Goal: Transaction & Acquisition: Obtain resource

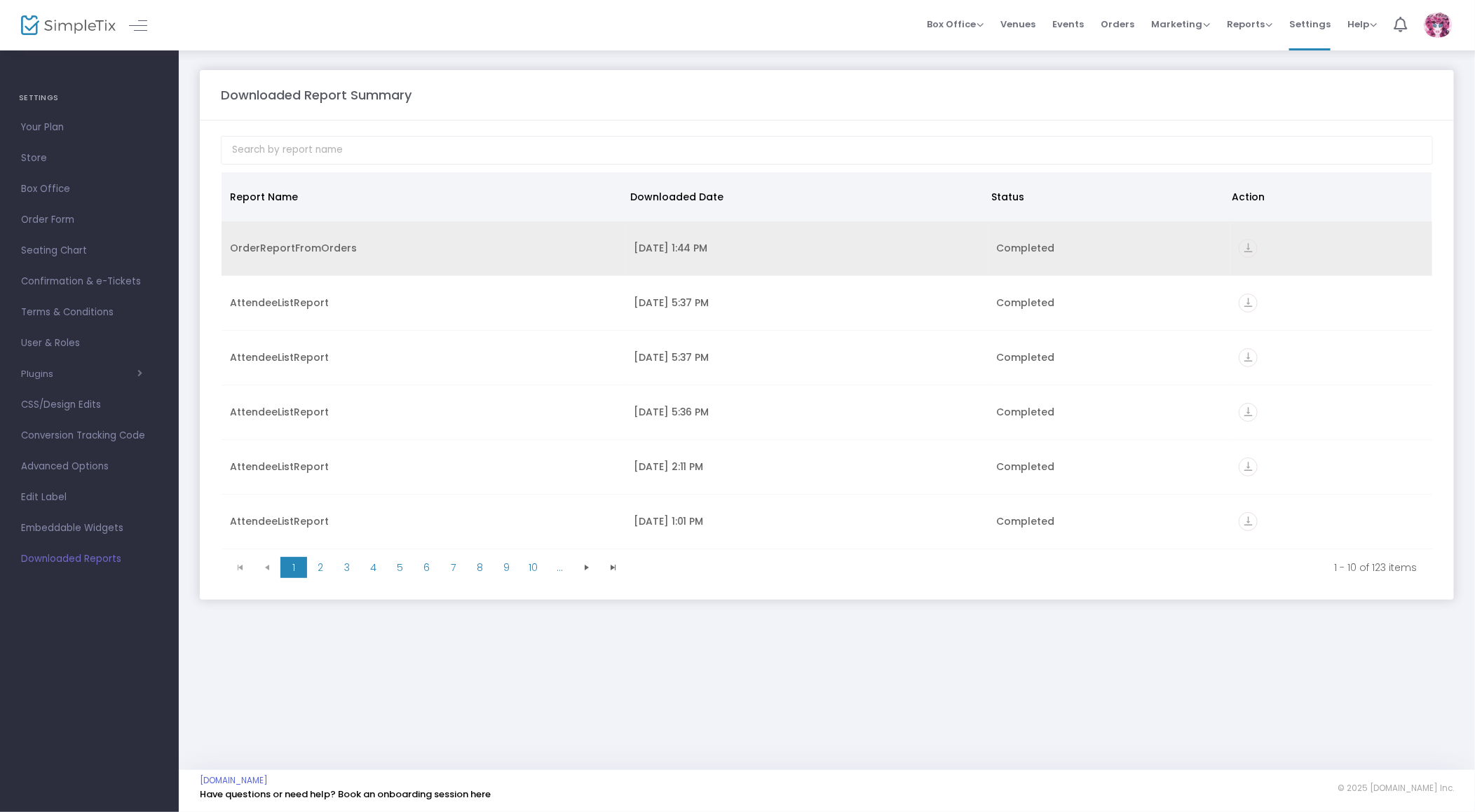
click at [1177, 247] on div "Completed" at bounding box center [1109, 247] width 225 height 14
click at [1246, 244] on icon "vertical_align_bottom" at bounding box center [1248, 248] width 19 height 19
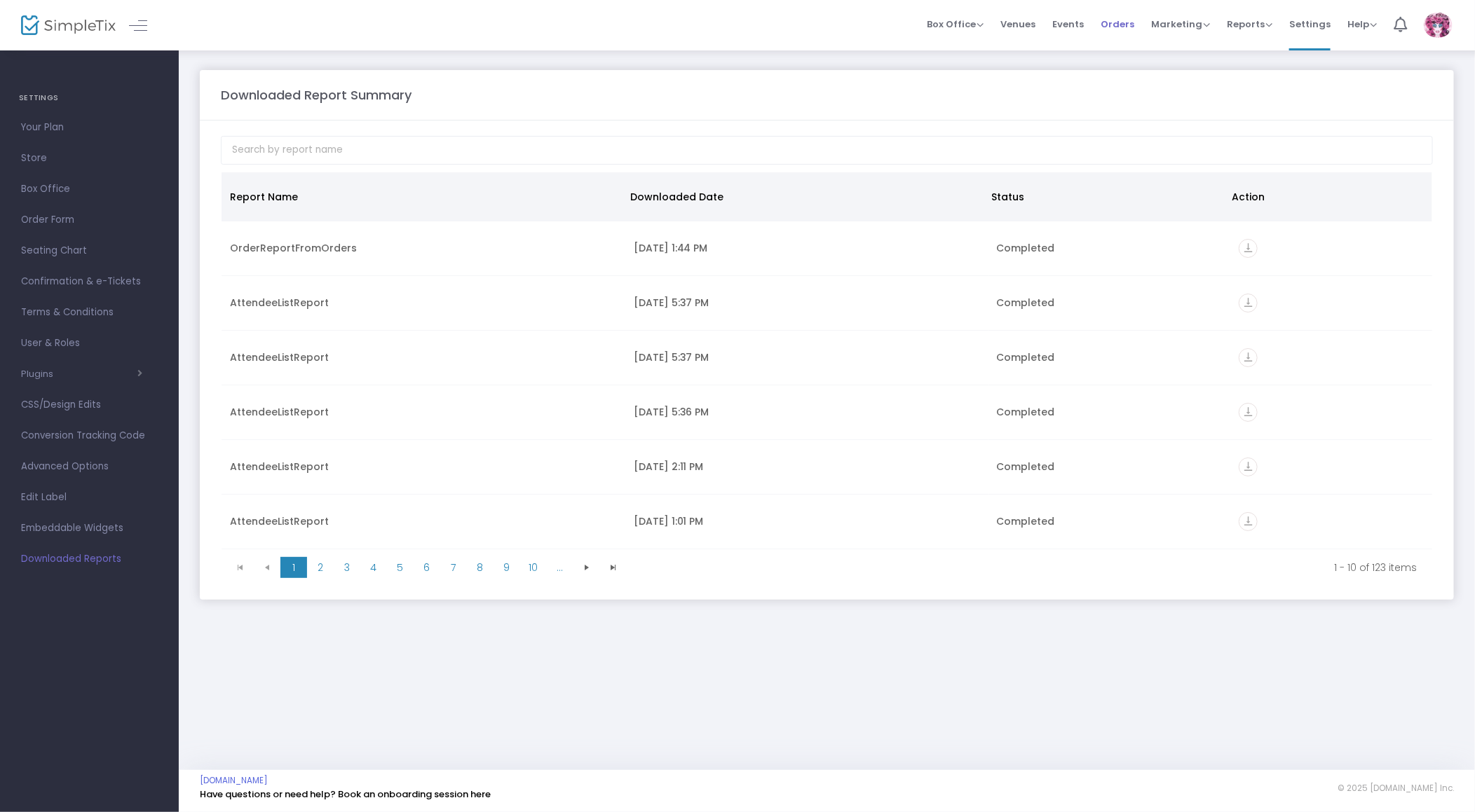
click at [1129, 23] on span "Orders" at bounding box center [1118, 24] width 34 height 36
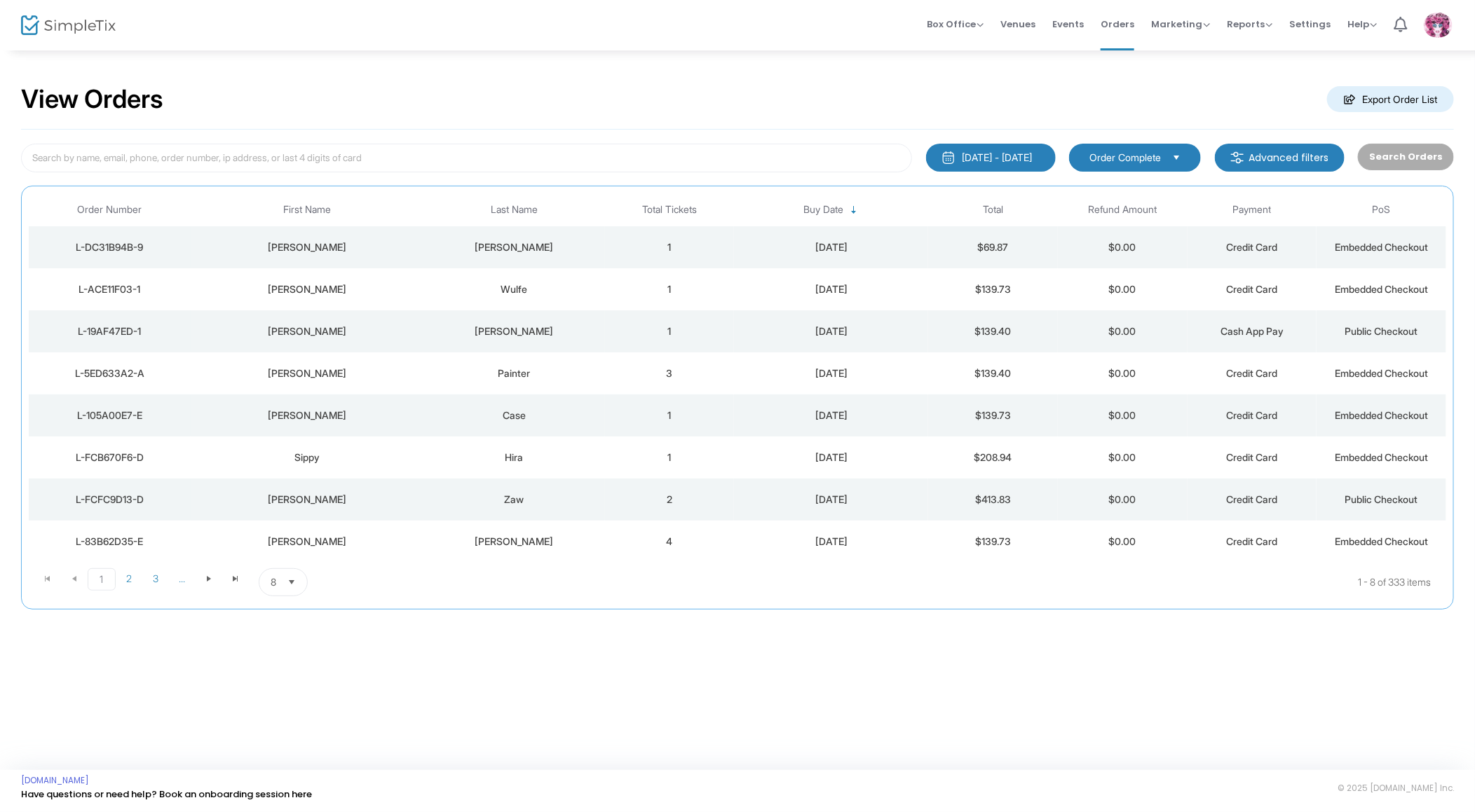
click at [1016, 158] on div "7/12/2025 - 8/11/2025" at bounding box center [998, 157] width 70 height 14
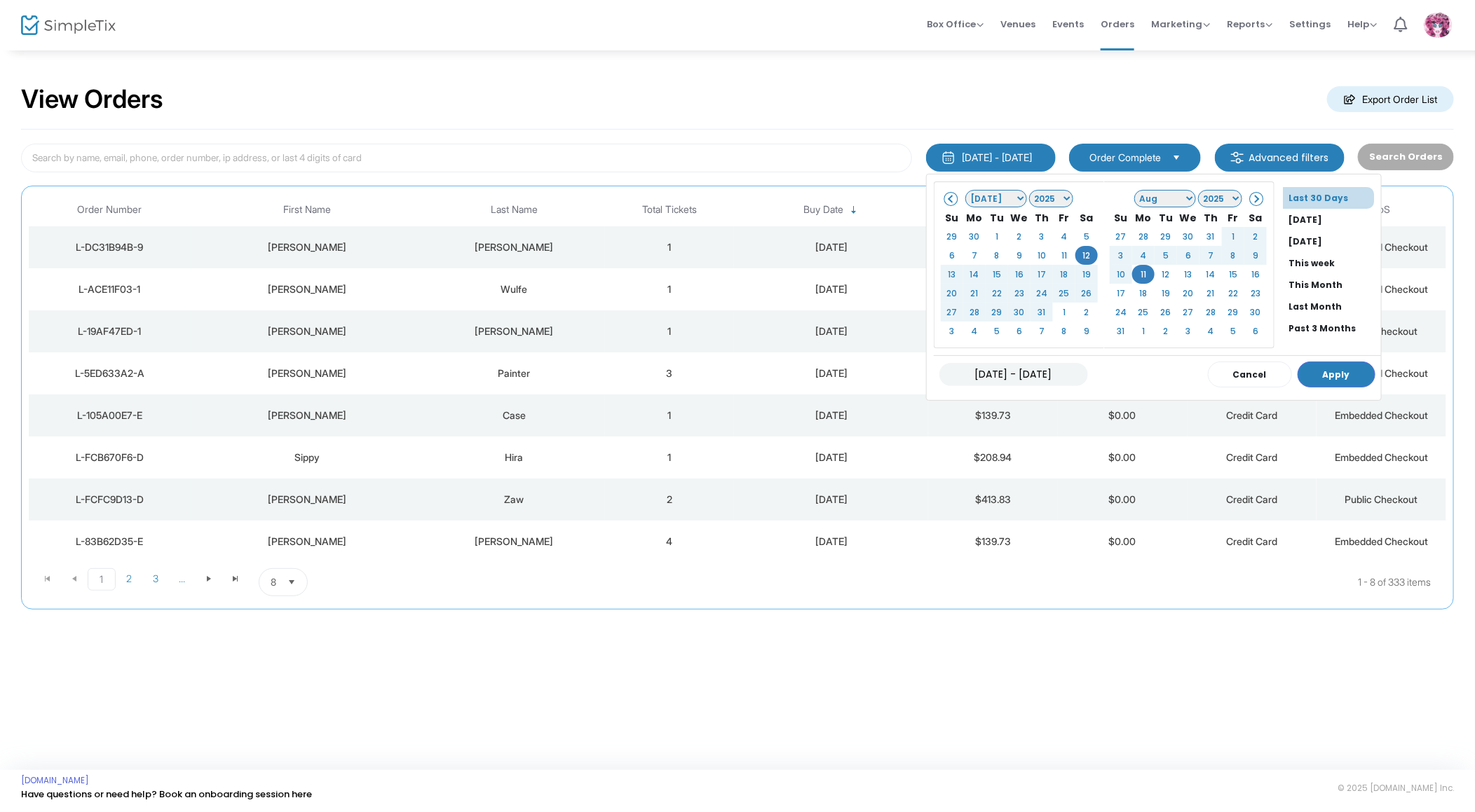
click at [992, 198] on select "Jan Feb Mar Apr May Jun Jul Aug Sep Oct Nov Dec" at bounding box center [997, 199] width 62 height 18
click at [1310, 373] on button "Apply" at bounding box center [1337, 374] width 78 height 26
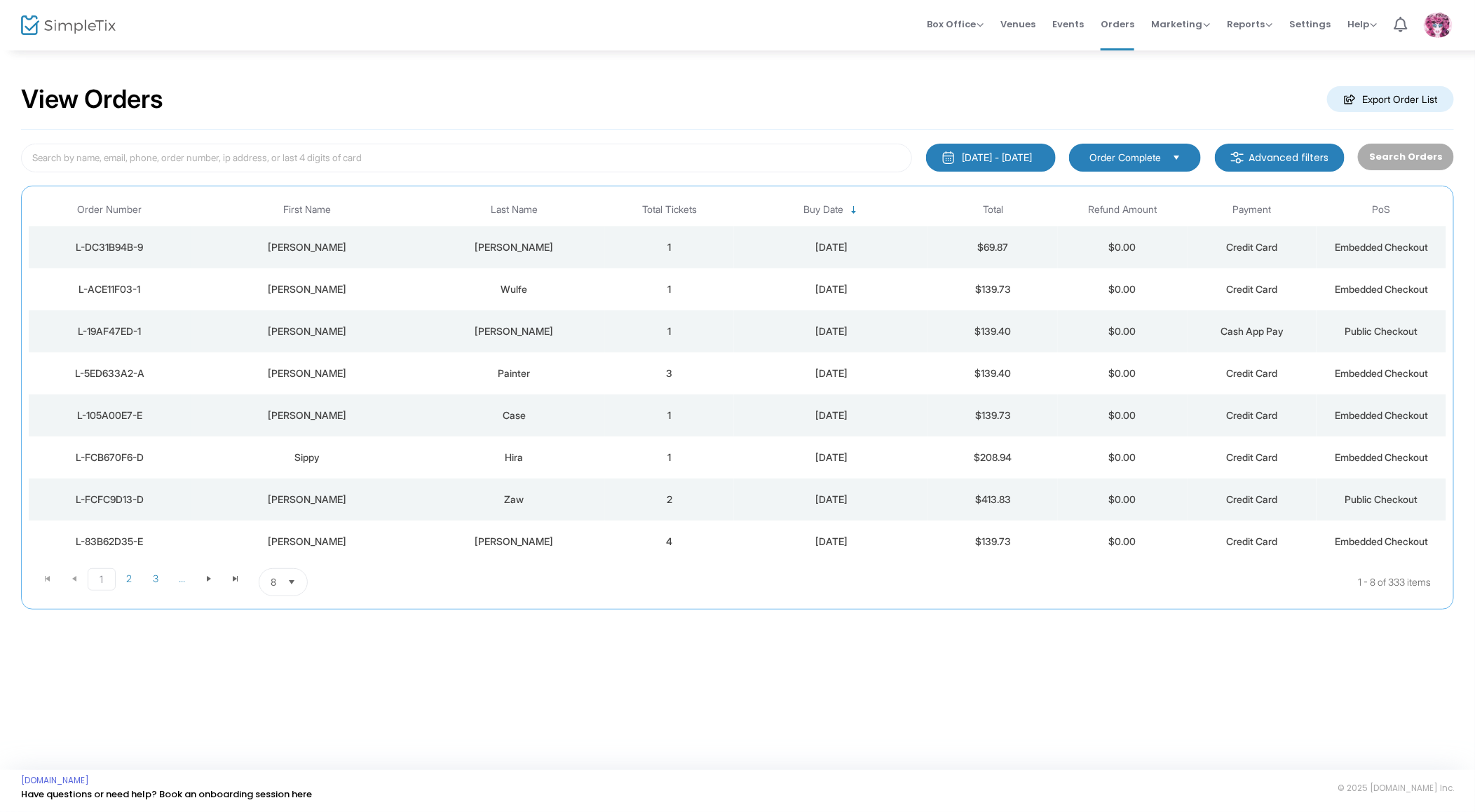
click at [1018, 157] on div "7/12/2025 - 8/11/2025" at bounding box center [998, 157] width 70 height 14
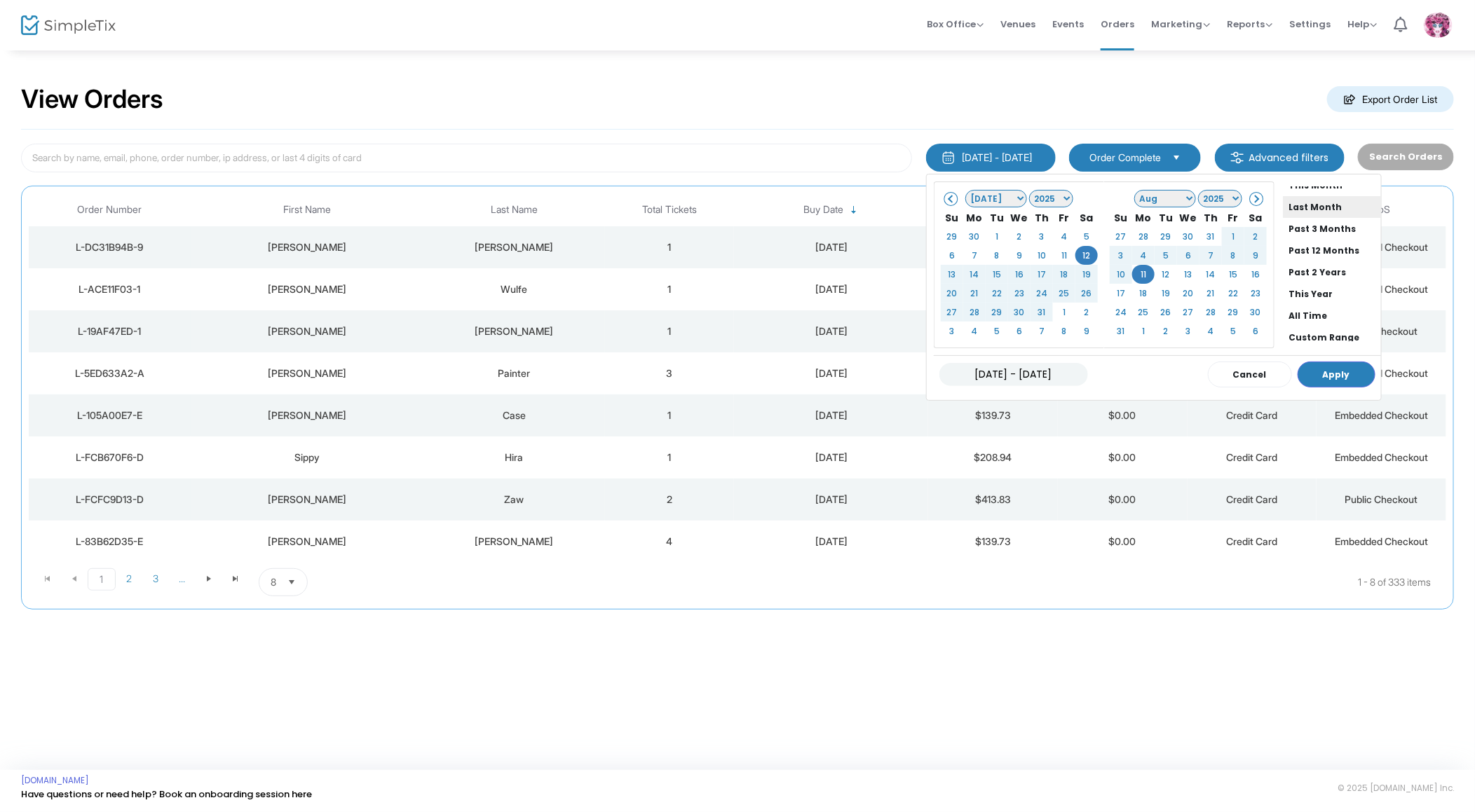
scroll to position [105, 0]
click at [1286, 314] on li "All Time" at bounding box center [1332, 309] width 98 height 22
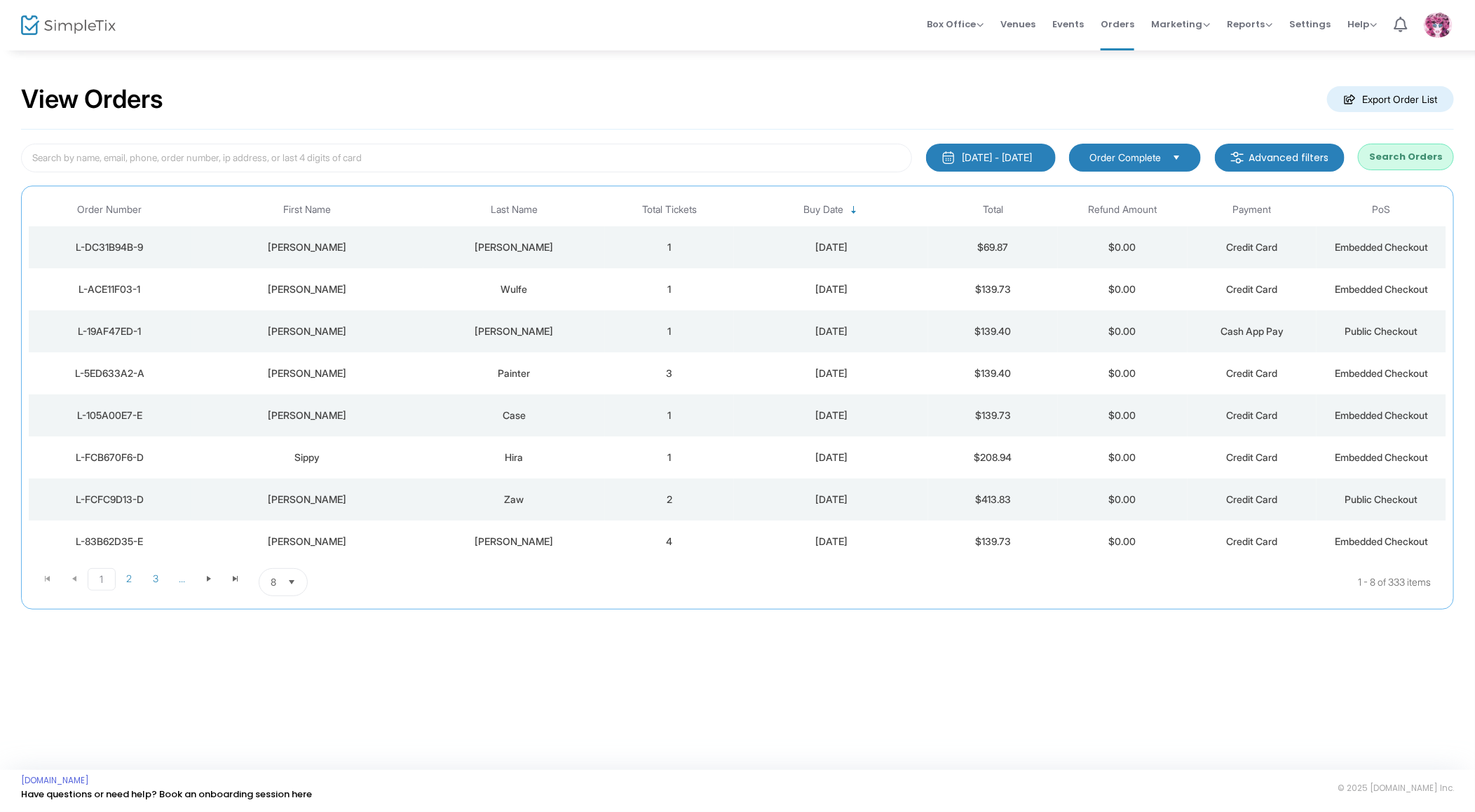
click at [1392, 97] on m-button "Export Order List" at bounding box center [1390, 100] width 127 height 26
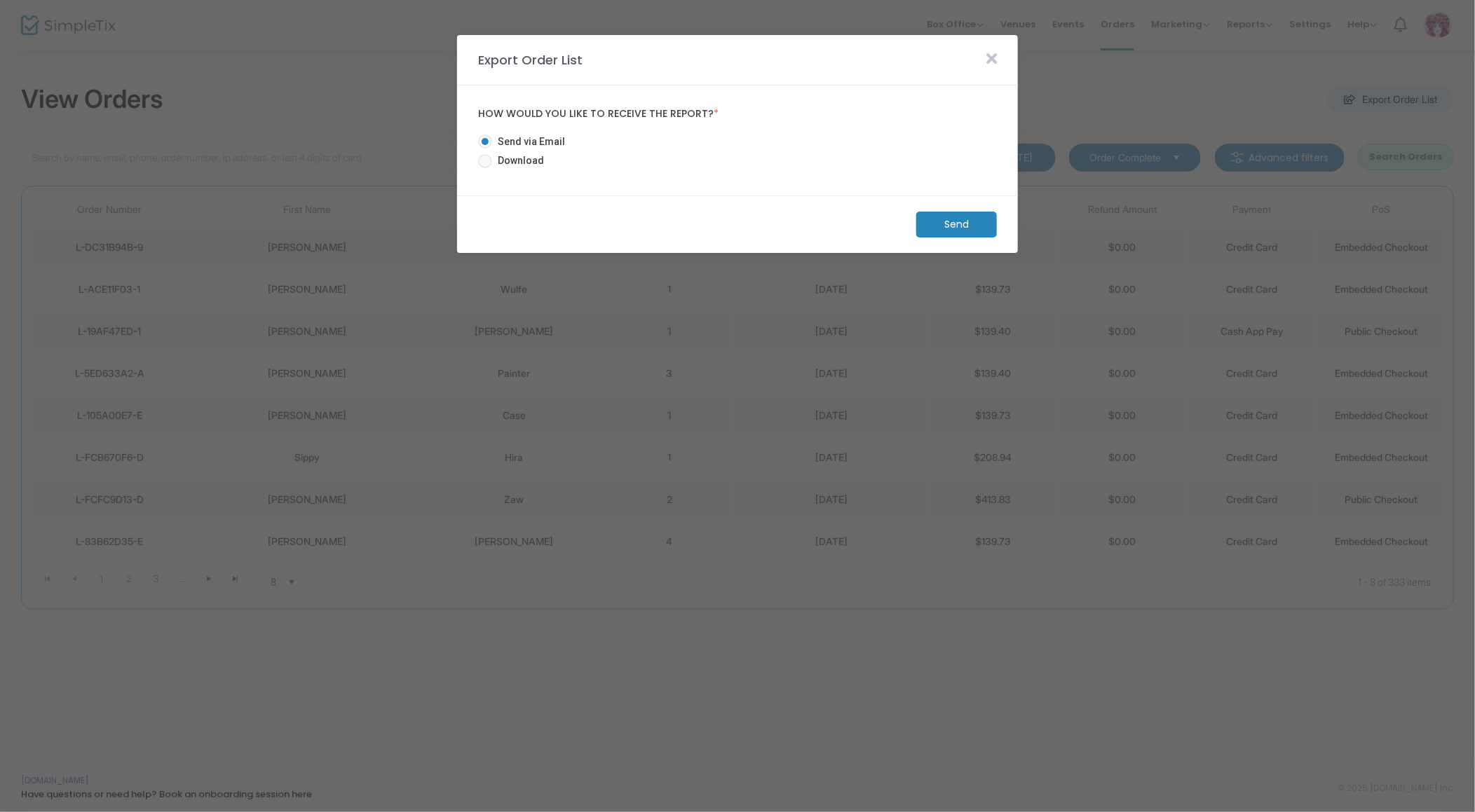
click at [501, 159] on span "Download" at bounding box center [518, 161] width 52 height 15
click at [485, 168] on input "Download" at bounding box center [485, 168] width 1 height 1
radio input "true"
click at [963, 218] on m-button "Download" at bounding box center [944, 225] width 104 height 26
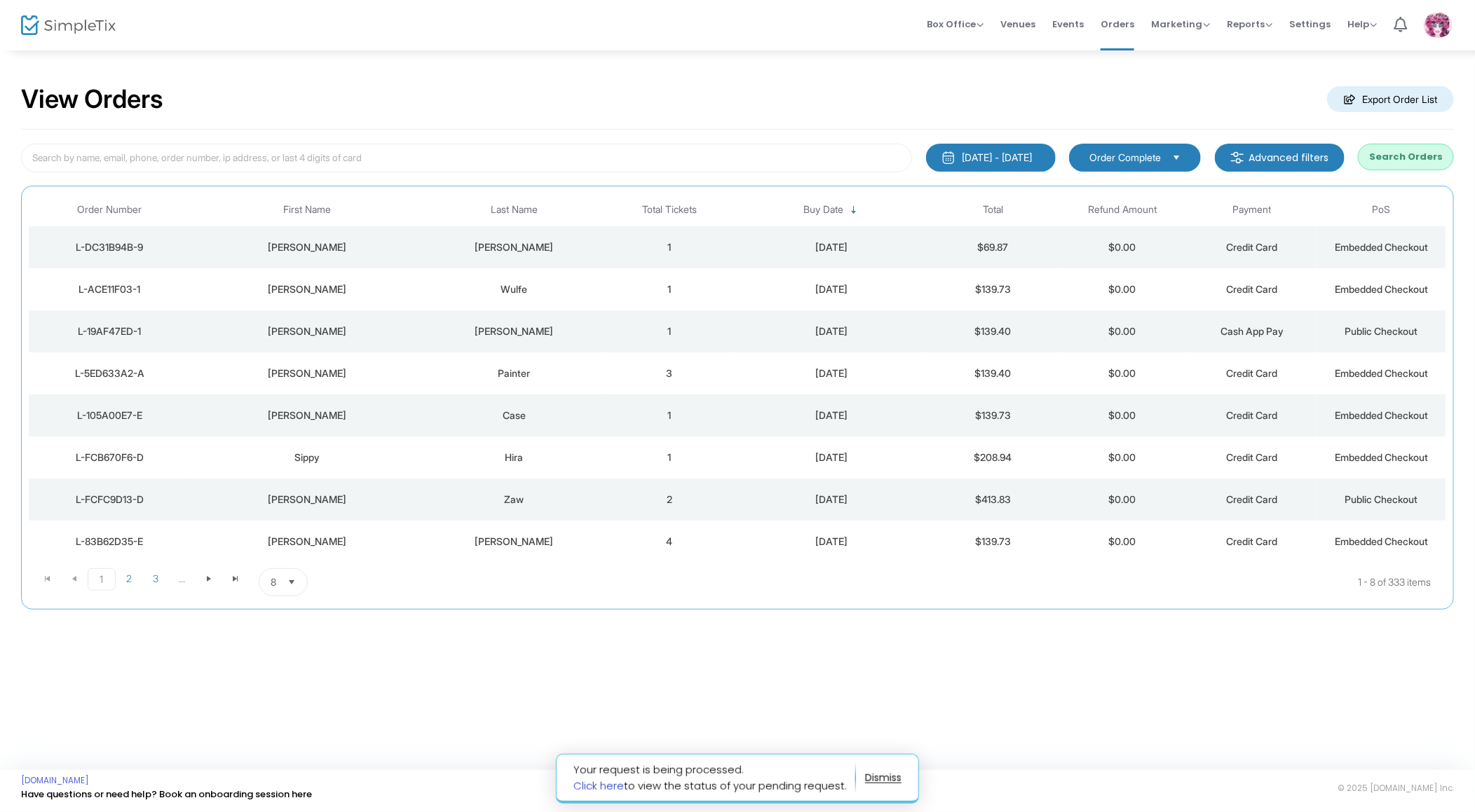
click at [605, 785] on link "Click here" at bounding box center [599, 787] width 51 height 15
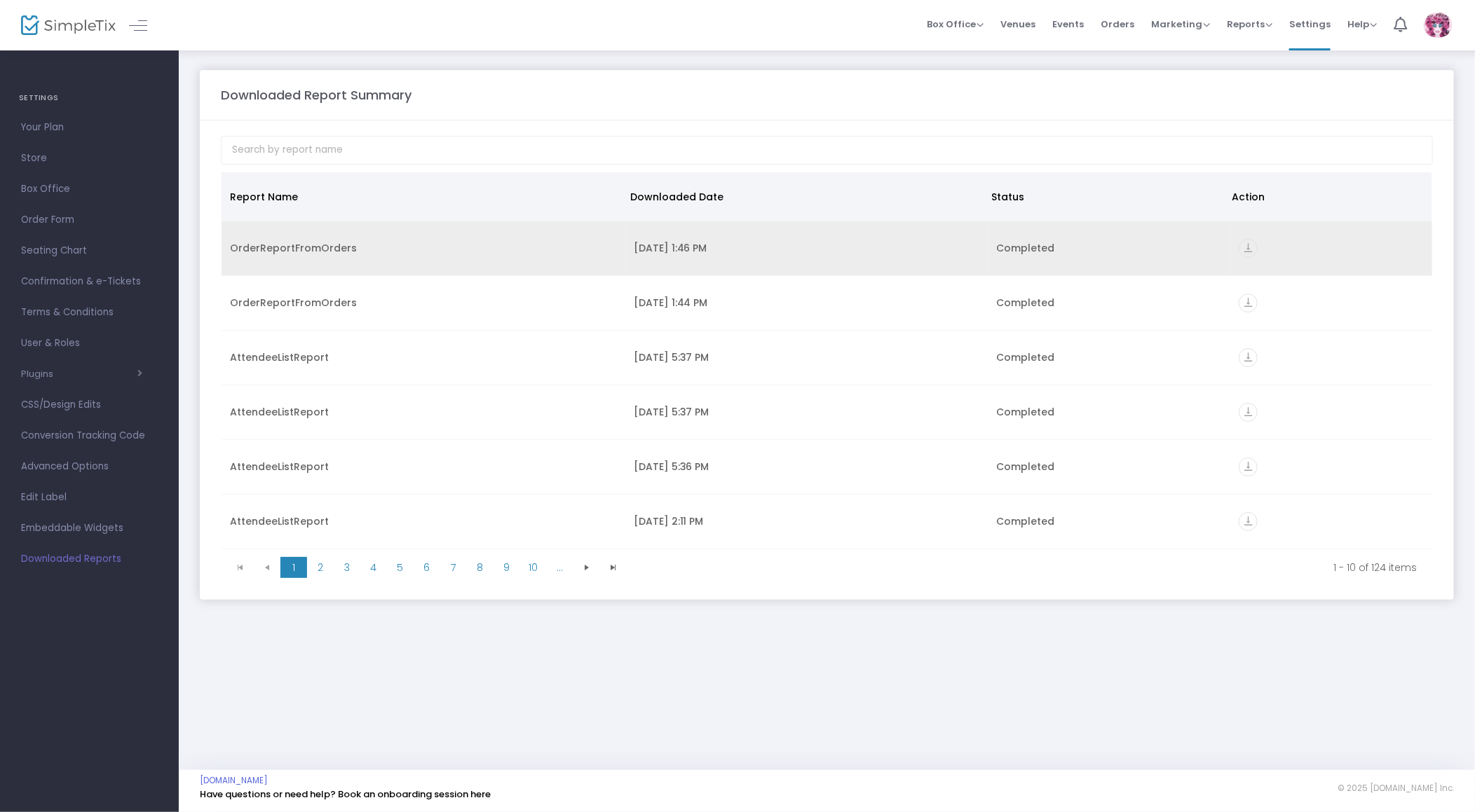
click at [1243, 248] on icon "vertical_align_bottom" at bounding box center [1248, 248] width 19 height 19
